Goal: Find contact information

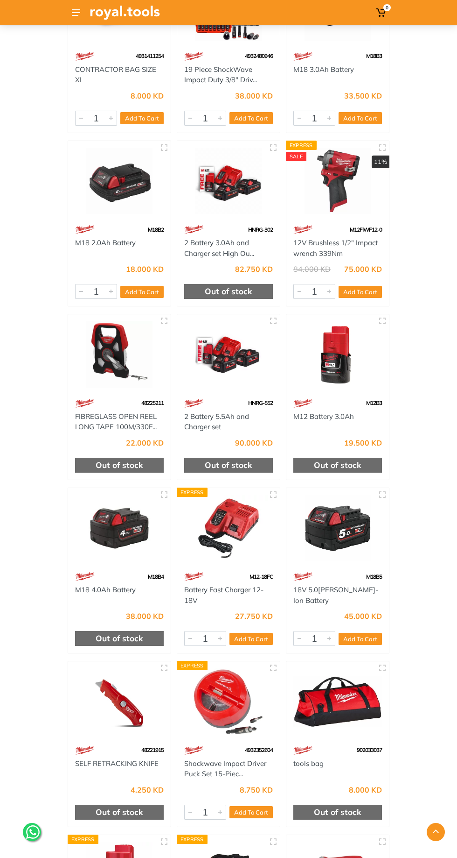
scroll to position [2207, 0]
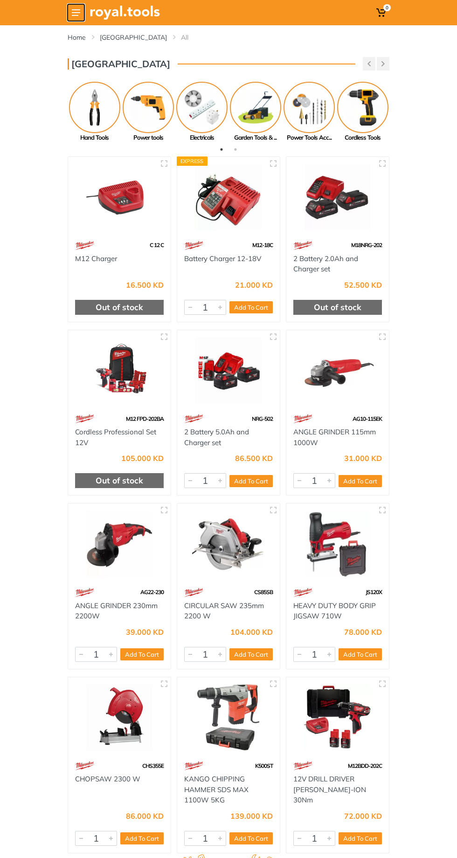
click at [78, 12] on icon at bounding box center [76, 12] width 8 height 7
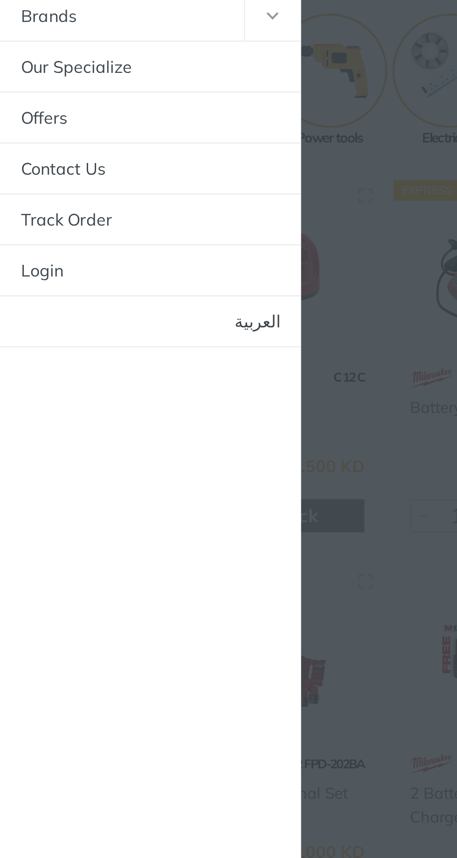
click at [35, 152] on link "Contact Us" at bounding box center [67, 151] width 135 height 22
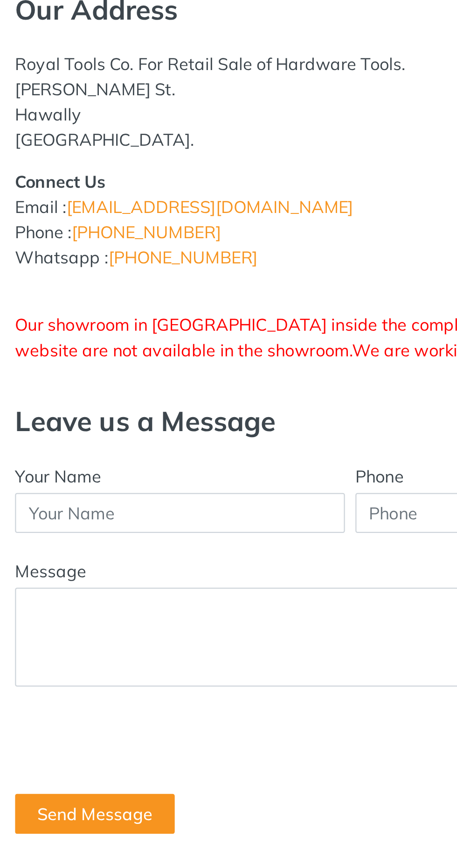
click at [152, 211] on link "+965 96777125" at bounding box center [154, 208] width 66 height 9
